Goal: Check status: Check status

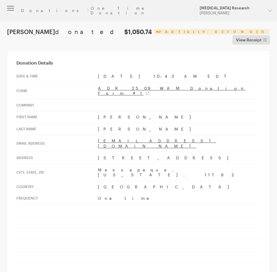
click at [29, 5] on header "Donations One Time Donation Updates Support Alzheimer's Disease Research Hazel …" at bounding box center [138, 10] width 277 height 21
click at [32, 8] on link "Donations" at bounding box center [53, 10] width 64 height 5
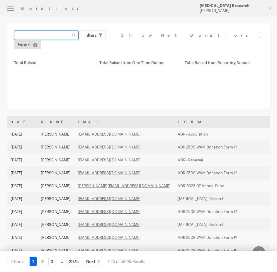
click at [59, 38] on input "text" at bounding box center [46, 35] width 65 height 9
paste input "[EMAIL_ADDRESS][DOMAIN_NAME]"
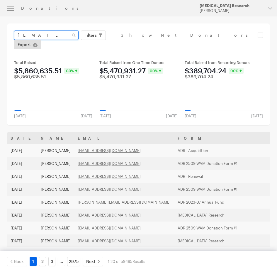
type input "[EMAIL_ADDRESS][DOMAIN_NAME]"
click at [135, 43] on button "Apply" at bounding box center [144, 47] width 19 height 9
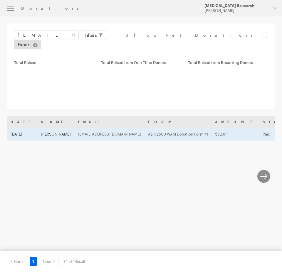
click at [58, 128] on td "Stephan Seifred" at bounding box center [55, 134] width 37 height 13
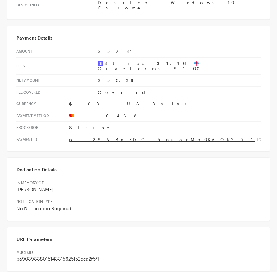
scroll to position [293, 0]
